Goal: Information Seeking & Learning: Learn about a topic

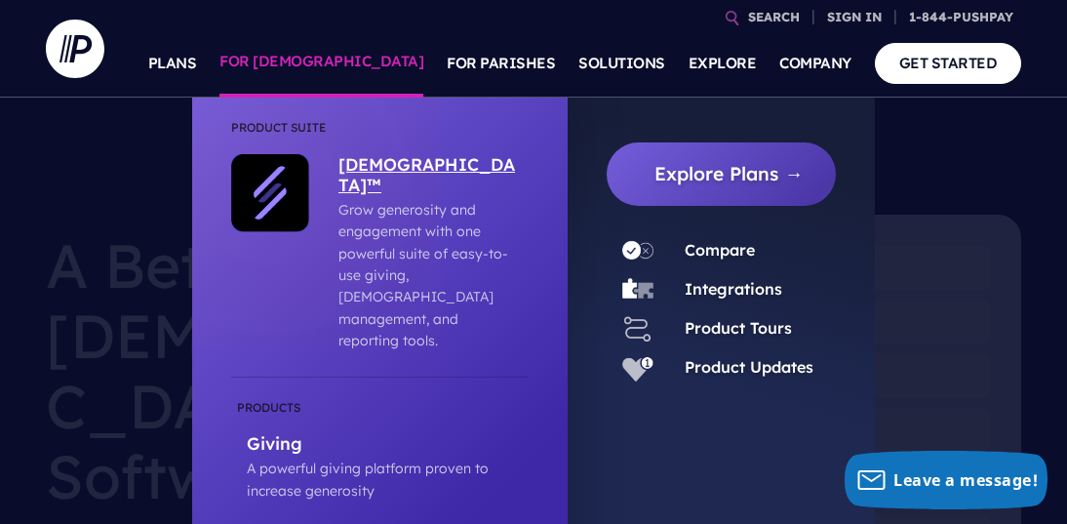
click at [369, 163] on p "[DEMOGRAPHIC_DATA]™" at bounding box center [428, 176] width 180 height 45
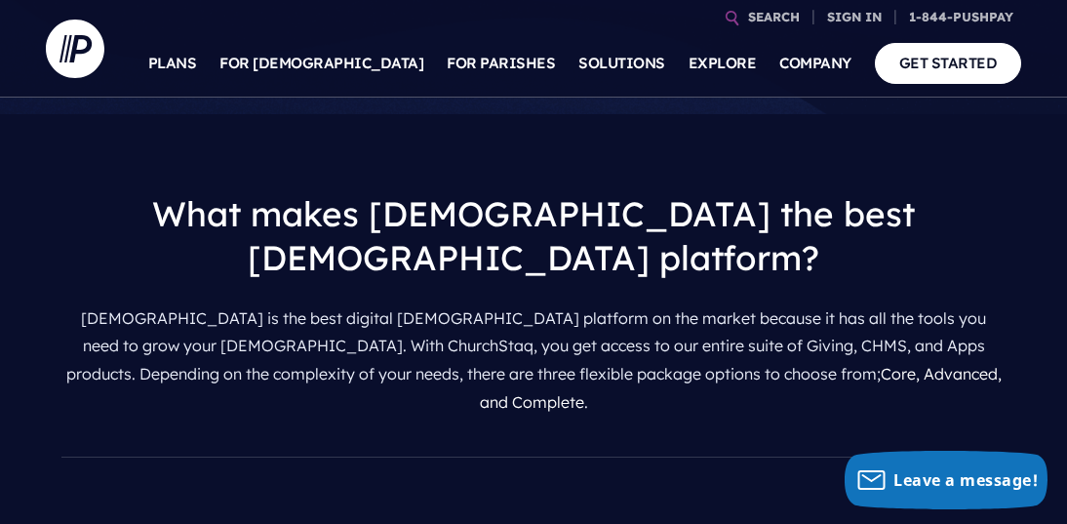
scroll to position [1111, 0]
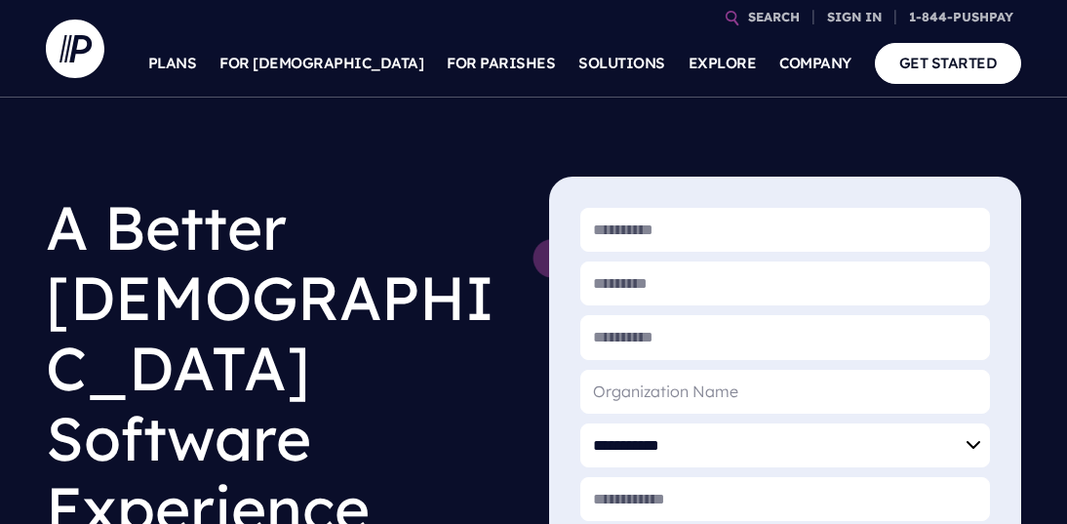
scroll to position [160, 0]
